Goal: Information Seeking & Learning: Check status

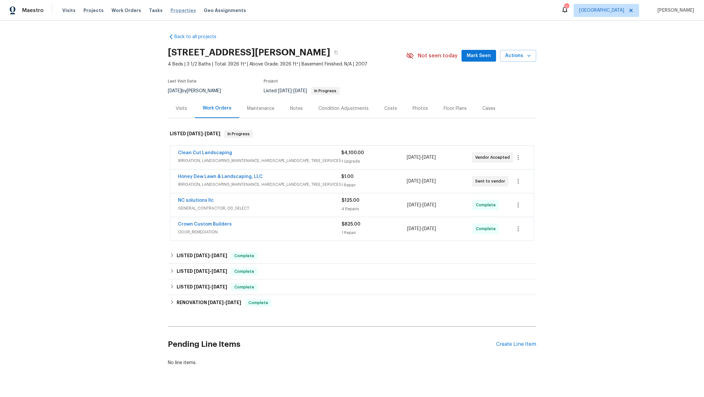
click at [171, 12] on span "Properties" at bounding box center [182, 10] width 25 height 7
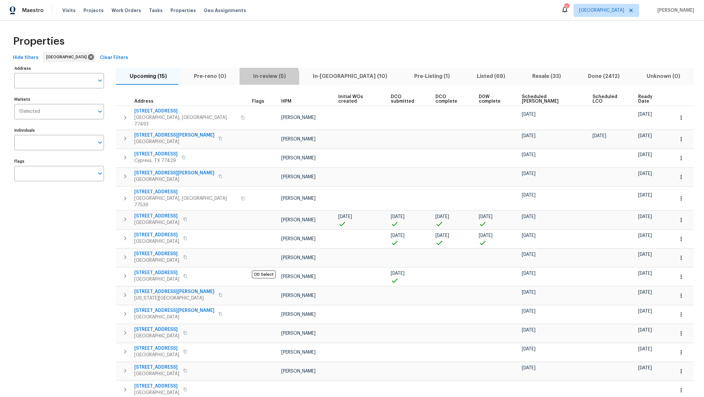
click at [263, 79] on span "In-review (5)" at bounding box center [269, 76] width 52 height 9
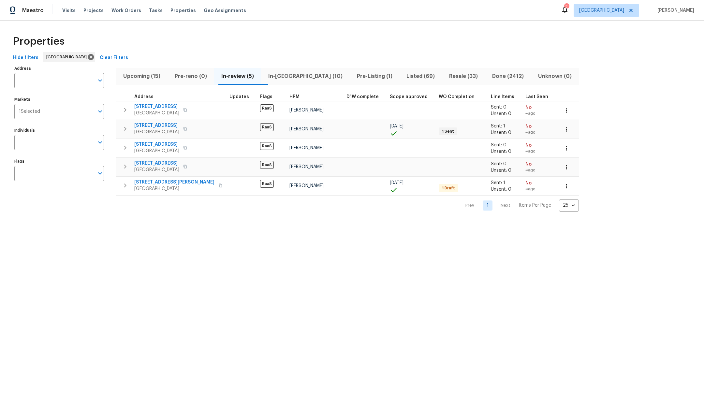
click at [354, 76] on span "Pre-Listing (1)" at bounding box center [375, 76] width 42 height 9
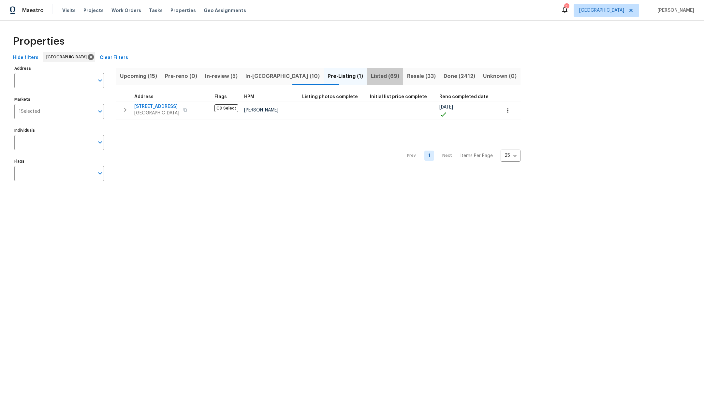
click at [371, 80] on span "Listed (69)" at bounding box center [385, 76] width 28 height 9
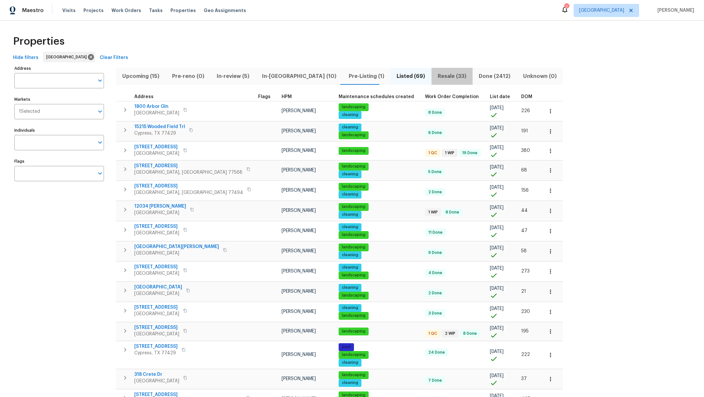
click at [435, 80] on span "Resale (33)" at bounding box center [451, 76] width 33 height 9
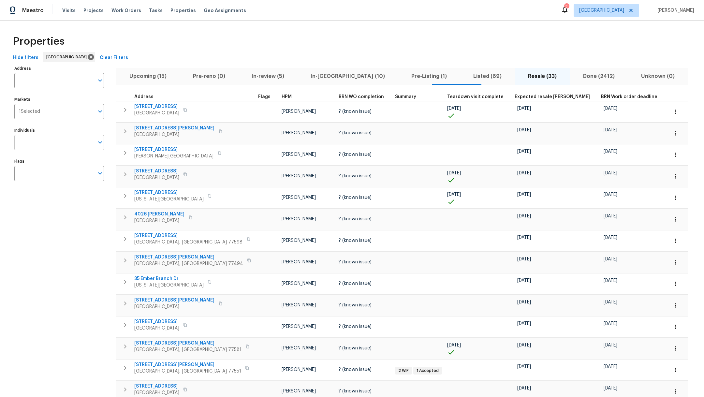
click at [33, 144] on input "Individuals" at bounding box center [54, 142] width 80 height 15
type input "[PERSON_NAME]"
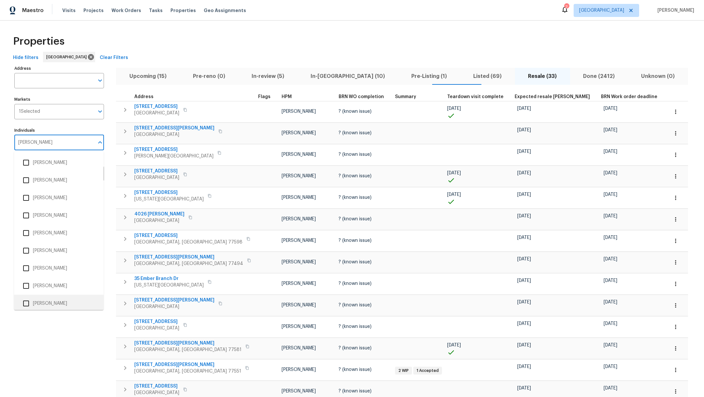
click at [25, 304] on input "checkbox" at bounding box center [26, 304] width 14 height 14
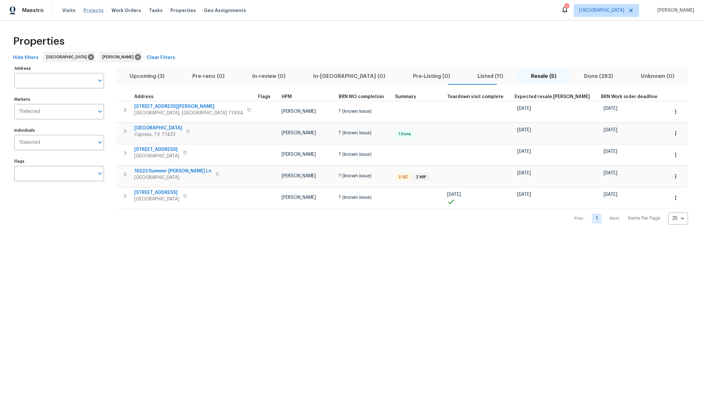
click at [89, 12] on span "Projects" at bounding box center [93, 10] width 20 height 7
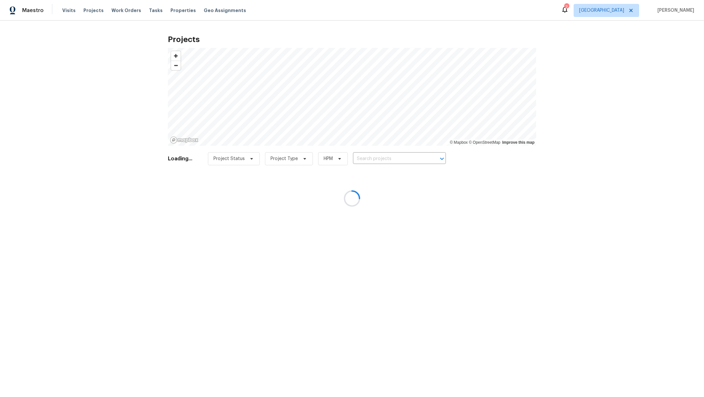
click at [371, 154] on div at bounding box center [352, 198] width 704 height 397
click at [373, 161] on div at bounding box center [352, 198] width 704 height 397
click at [371, 160] on div at bounding box center [352, 198] width 704 height 397
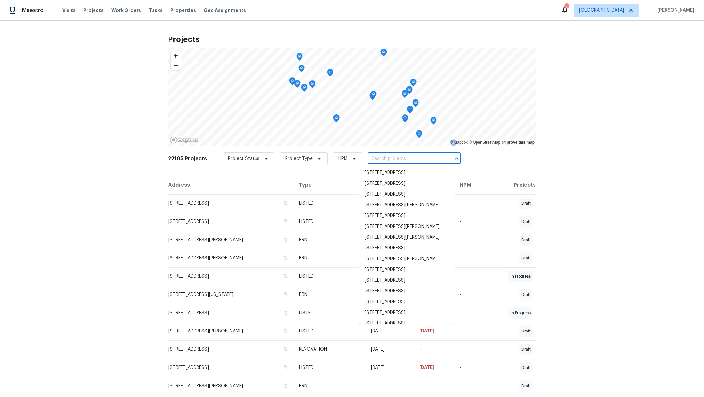
click at [370, 159] on input "text" at bounding box center [405, 159] width 75 height 10
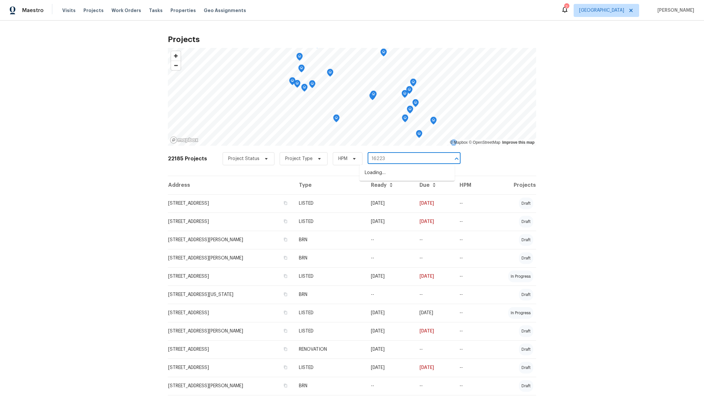
type input "16223"
click at [372, 189] on li "[STREET_ADDRESS][PERSON_NAME]" at bounding box center [407, 183] width 95 height 11
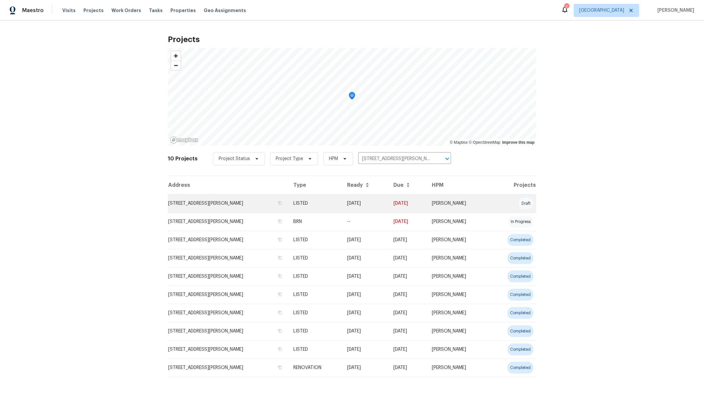
click at [195, 203] on td "[STREET_ADDRESS][PERSON_NAME]" at bounding box center [228, 203] width 120 height 18
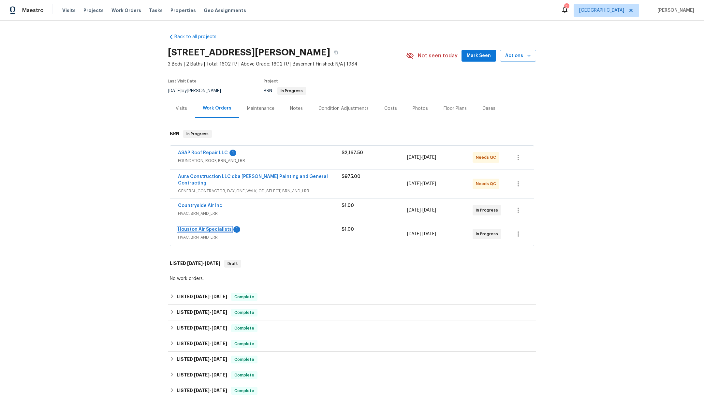
click at [196, 227] on link "Houston Air Specialists" at bounding box center [205, 229] width 54 height 5
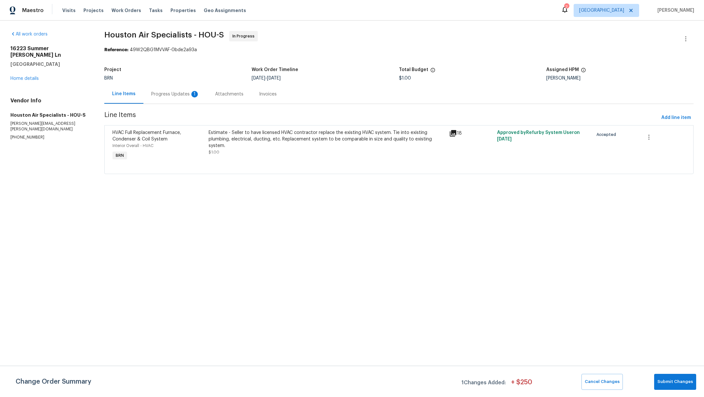
click at [173, 94] on div "Progress Updates 1" at bounding box center [175, 94] width 48 height 7
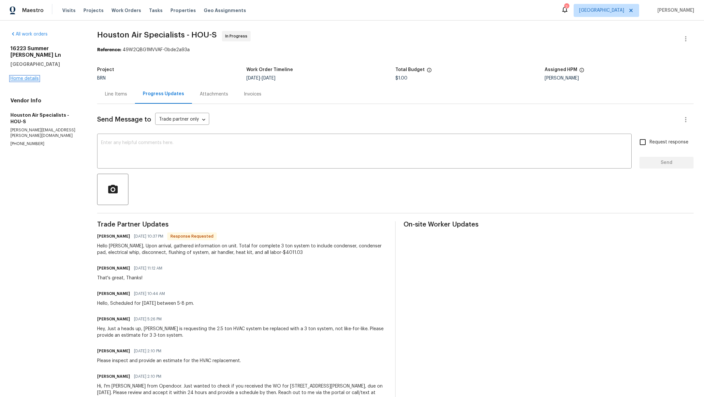
click at [32, 76] on link "Home details" at bounding box center [24, 78] width 28 height 5
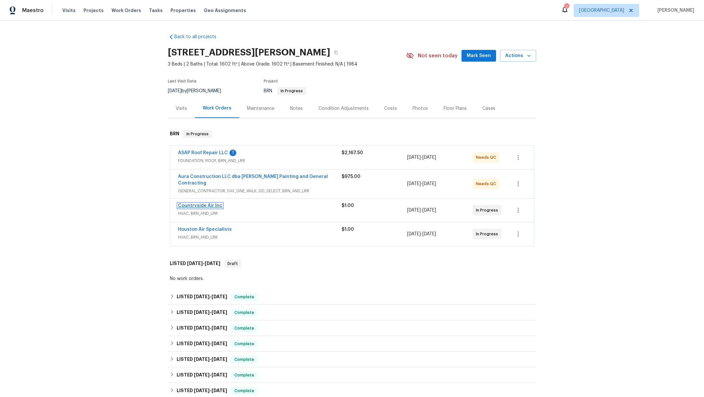
click at [197, 203] on link "Countryside Air Inc" at bounding box center [200, 205] width 44 height 5
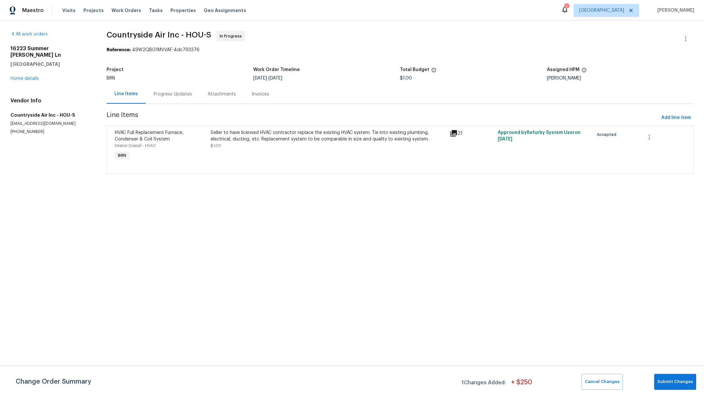
click at [170, 93] on div "Progress Updates" at bounding box center [173, 94] width 38 height 7
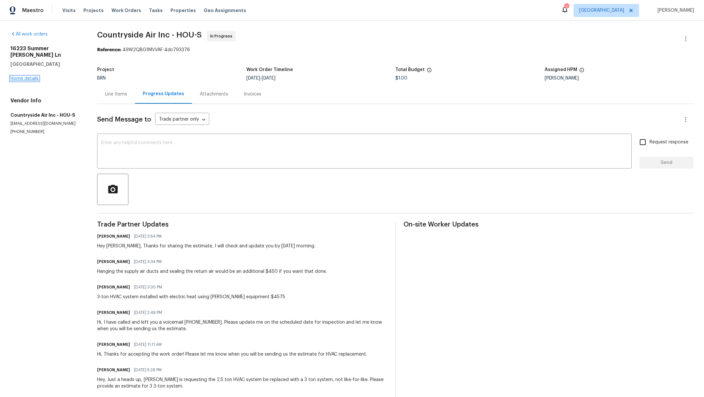
click at [19, 76] on link "Home details" at bounding box center [24, 78] width 28 height 5
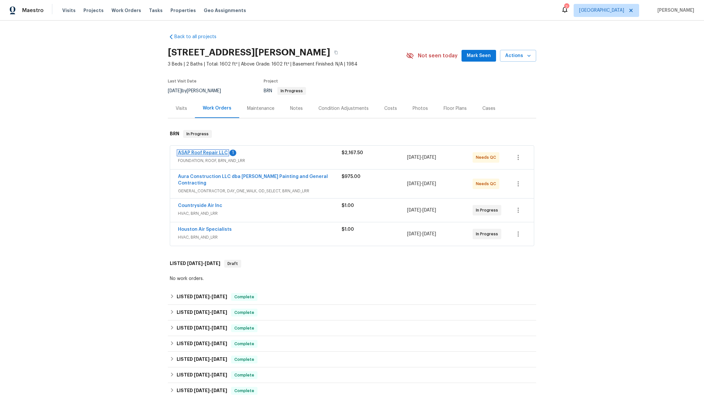
click at [199, 151] on link "ASAP Roof Repair LLC" at bounding box center [203, 153] width 50 height 5
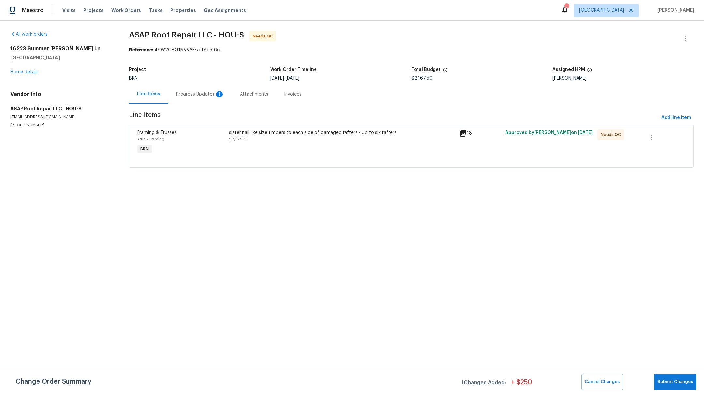
click at [189, 94] on div "Progress Updates 1" at bounding box center [200, 94] width 48 height 7
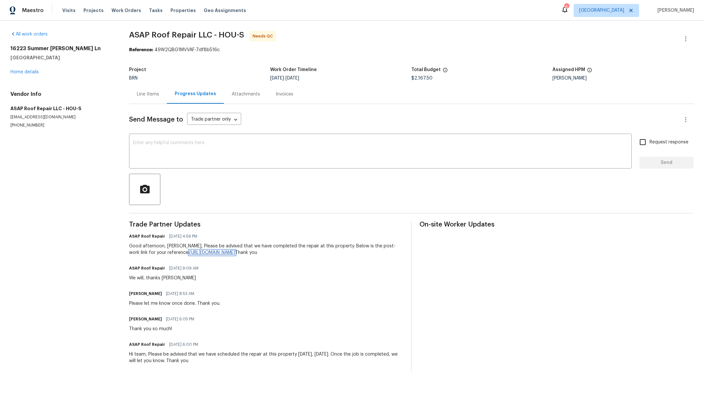
click at [224, 252] on link "[URL][DOMAIN_NAME]" at bounding box center [212, 252] width 46 height 5
